Goal: Find specific page/section: Find specific page/section

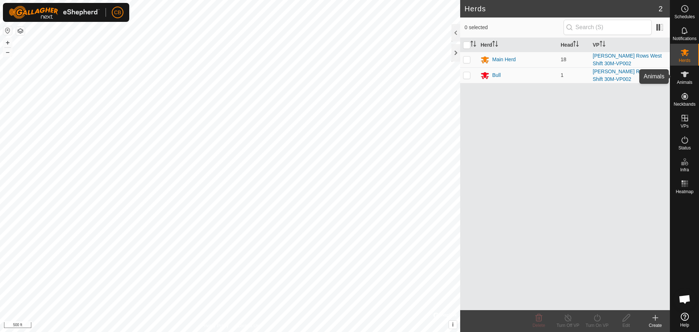
click at [686, 79] on es-animals-svg-icon at bounding box center [684, 74] width 13 height 12
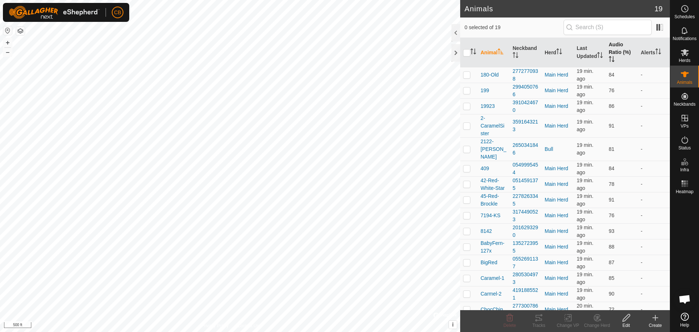
click at [606, 50] on th "Audio Ratio (%)" at bounding box center [622, 52] width 32 height 29
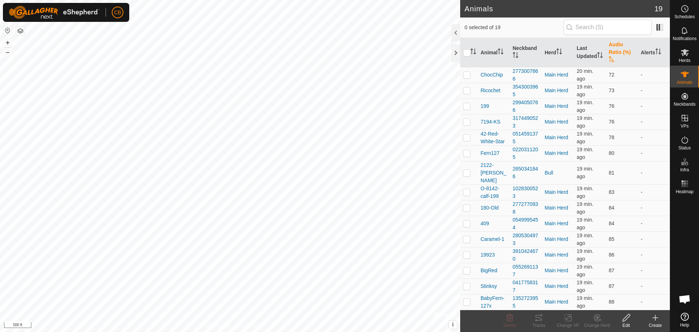
click at [606, 50] on th "Audio Ratio (%)" at bounding box center [622, 52] width 32 height 29
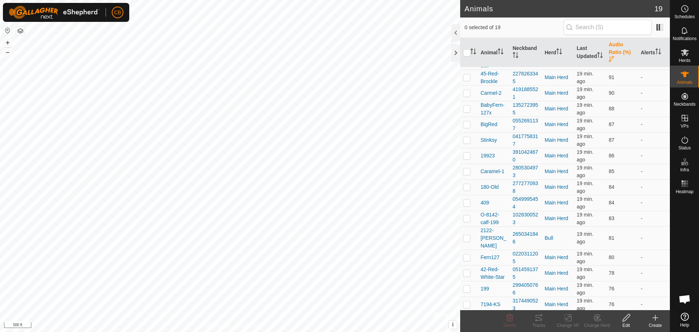
scroll to position [63, 0]
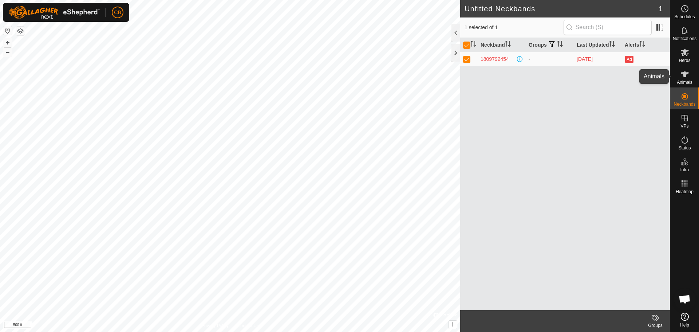
click at [683, 74] on icon at bounding box center [685, 74] width 8 height 6
